Goal: Task Accomplishment & Management: Complete application form

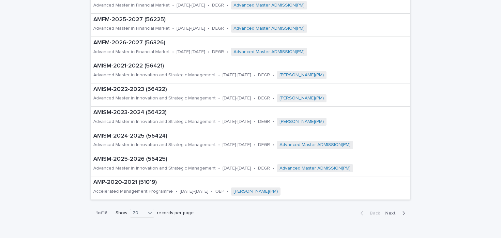
scroll to position [366, 0]
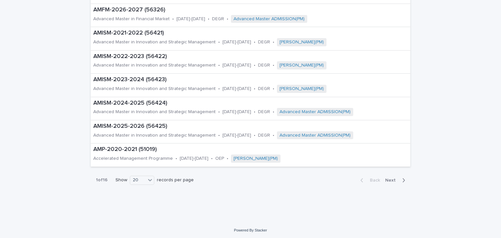
click at [389, 182] on div "Back Next" at bounding box center [382, 180] width 55 height 16
click at [390, 178] on span "Next" at bounding box center [392, 180] width 14 height 5
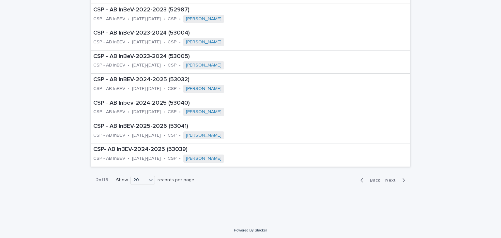
click at [388, 172] on div "Back Next" at bounding box center [382, 180] width 55 height 16
click at [389, 178] on span "Next" at bounding box center [392, 180] width 14 height 5
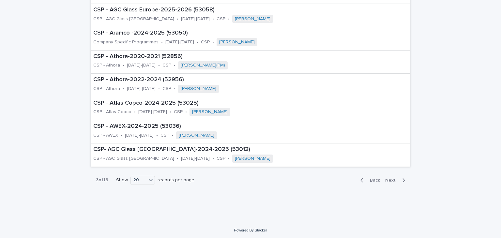
click at [390, 175] on div "Back Next" at bounding box center [382, 180] width 55 height 16
click at [391, 178] on span "Next" at bounding box center [392, 180] width 14 height 5
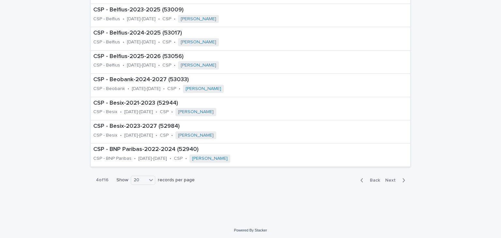
click at [390, 182] on div "Back Next" at bounding box center [382, 180] width 55 height 16
click at [390, 179] on span "Next" at bounding box center [392, 180] width 14 height 5
click at [391, 179] on span "Next" at bounding box center [392, 180] width 14 height 5
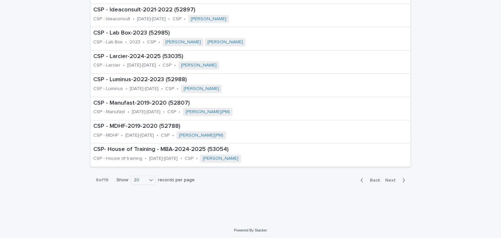
click at [390, 178] on span "Next" at bounding box center [392, 180] width 14 height 5
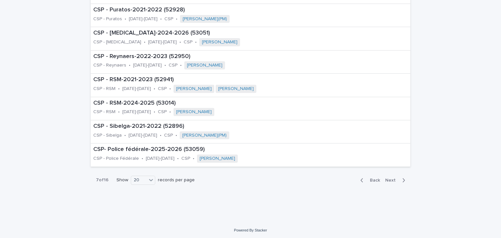
click at [385, 177] on button "Next" at bounding box center [396, 180] width 28 height 6
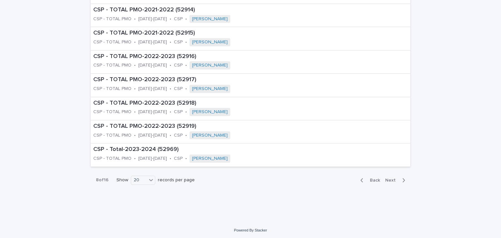
click at [387, 178] on span "Next" at bounding box center [392, 180] width 14 height 5
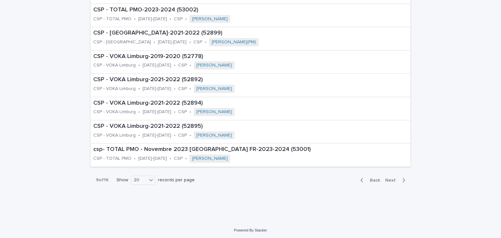
click at [386, 181] on span "Next" at bounding box center [392, 180] width 14 height 5
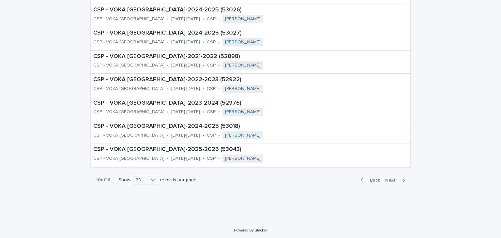
scroll to position [347, 0]
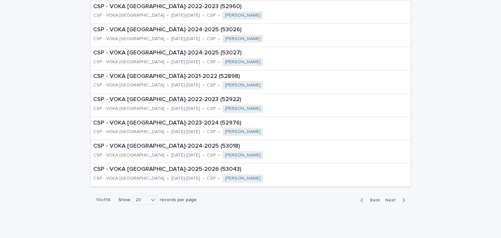
click at [391, 198] on span "Next" at bounding box center [392, 200] width 14 height 5
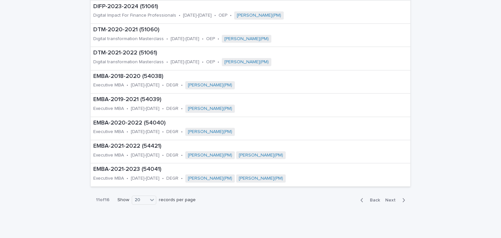
click at [389, 198] on span "Next" at bounding box center [392, 200] width 14 height 5
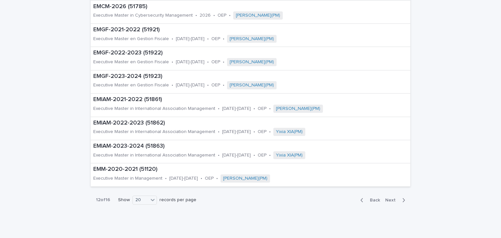
click at [390, 200] on span "Next" at bounding box center [392, 200] width 14 height 5
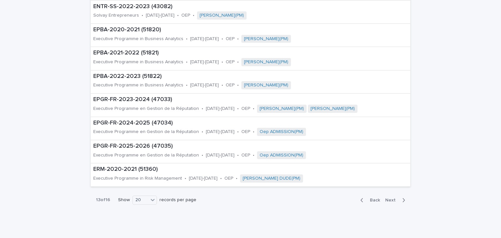
click at [389, 201] on span "Next" at bounding box center [392, 200] width 14 height 5
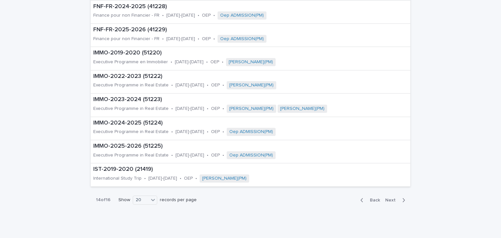
click at [374, 198] on span "Back" at bounding box center [373, 200] width 14 height 5
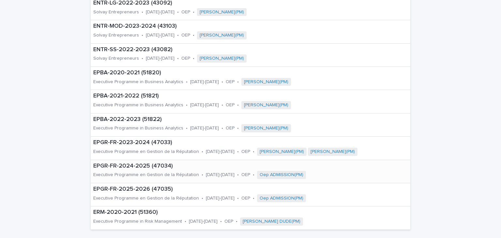
scroll to position [304, 0]
click at [150, 186] on p "EPGR-FR-2025-2026 (47035)" at bounding box center [239, 189] width 293 height 7
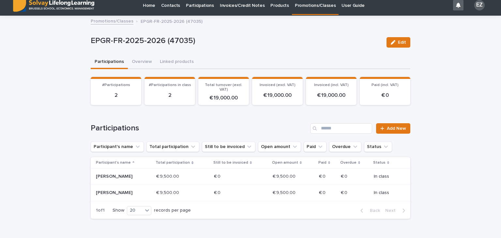
scroll to position [12, 0]
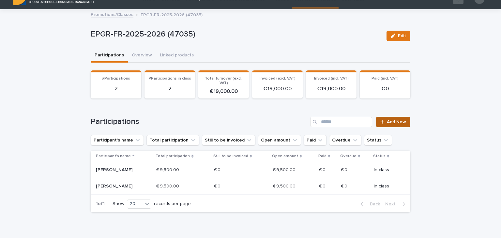
click at [384, 123] on link "Add New" at bounding box center [393, 122] width 34 height 10
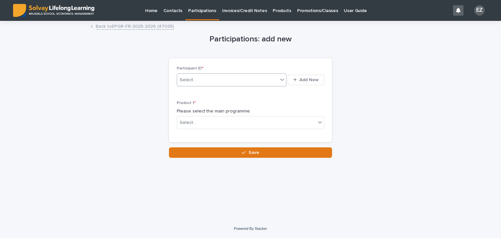
click at [233, 76] on div "Select..." at bounding box center [227, 80] width 101 height 11
type input "********"
click at [242, 91] on div "[PERSON_NAME]" at bounding box center [231, 91] width 109 height 11
click at [206, 122] on div "Select..." at bounding box center [246, 122] width 139 height 11
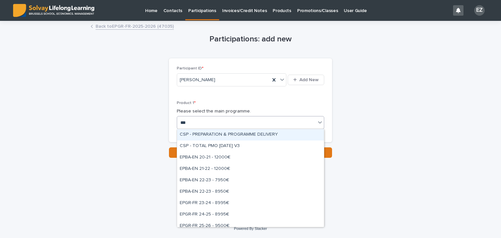
type input "****"
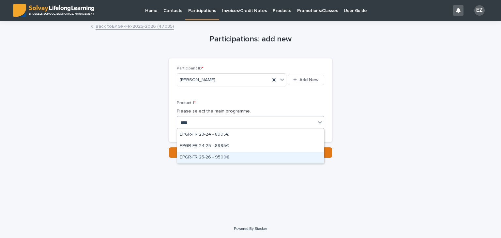
click at [217, 158] on div "EPGR-FR 25-26 - 9500€" at bounding box center [250, 157] width 147 height 11
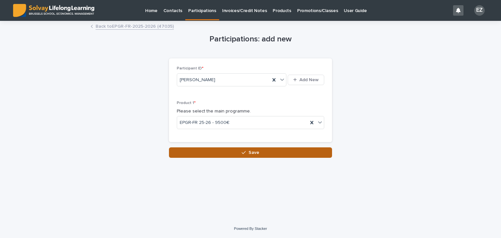
click at [243, 153] on icon "button" at bounding box center [244, 152] width 4 height 5
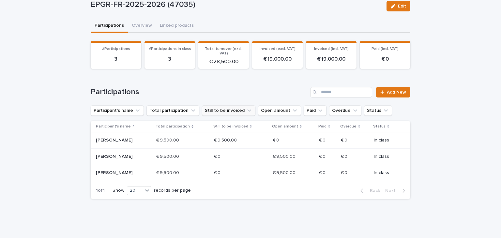
scroll to position [42, 0]
click at [109, 140] on p "[PERSON_NAME]" at bounding box center [119, 140] width 47 height 6
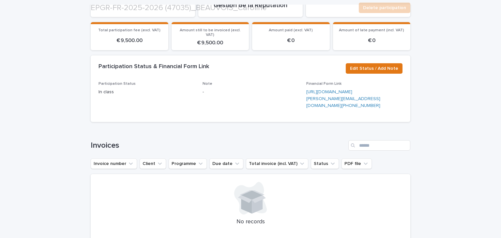
scroll to position [111, 0]
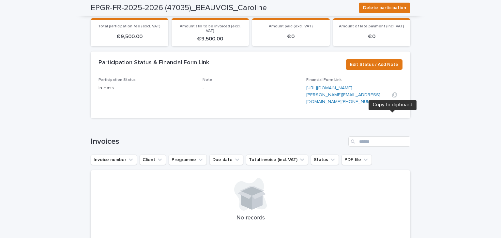
click at [393, 97] on icon "button" at bounding box center [394, 94] width 5 height 5
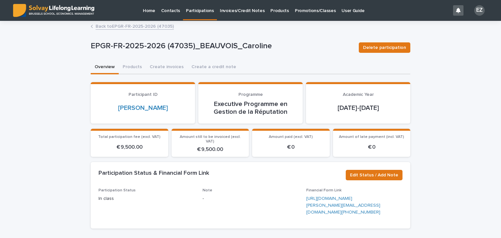
click at [118, 24] on link "Back to EPGR-FR-2025-2026 (47035)" at bounding box center [135, 25] width 78 height 7
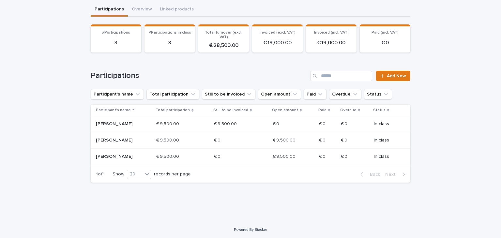
scroll to position [57, 0]
click at [123, 127] on p "[PERSON_NAME]" at bounding box center [119, 125] width 47 height 6
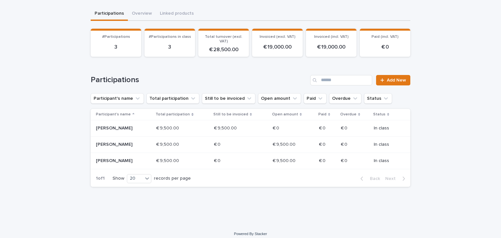
scroll to position [49, 0]
